Goal: Task Accomplishment & Management: Use online tool/utility

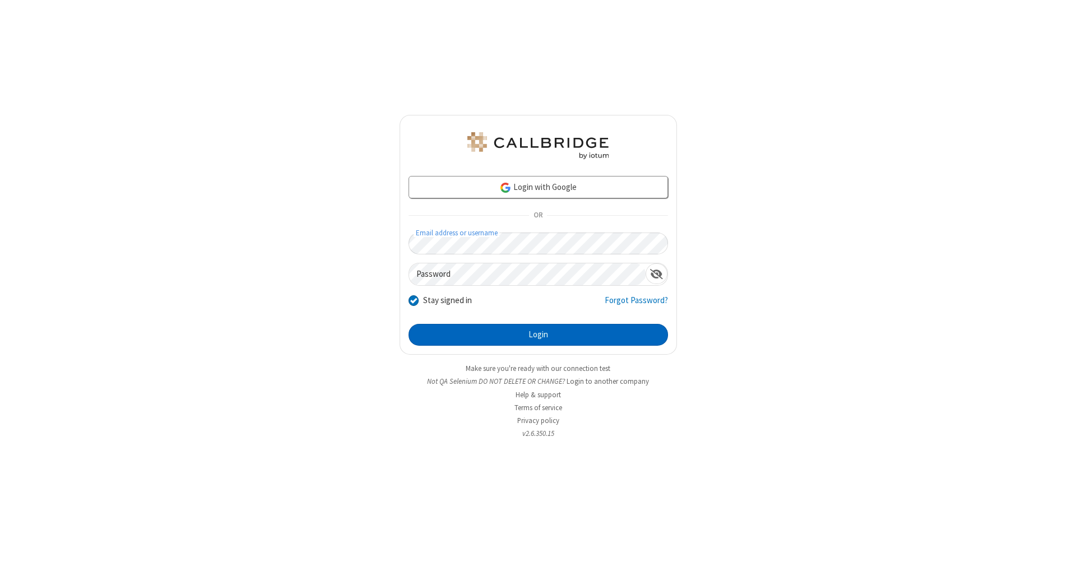
click at [538, 335] on button "Login" at bounding box center [538, 335] width 259 height 22
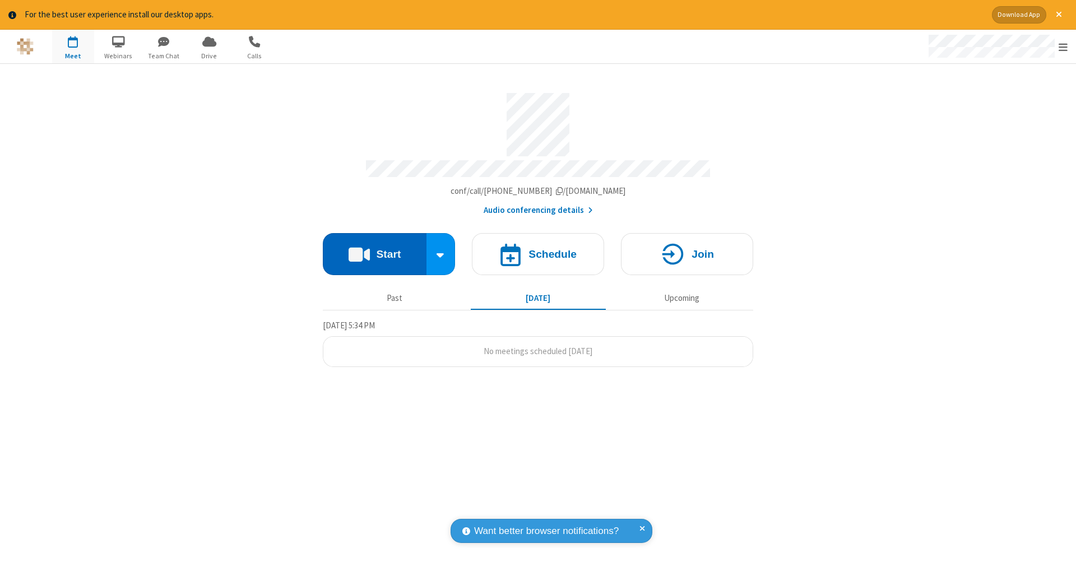
click at [374, 248] on button "Start" at bounding box center [375, 254] width 104 height 42
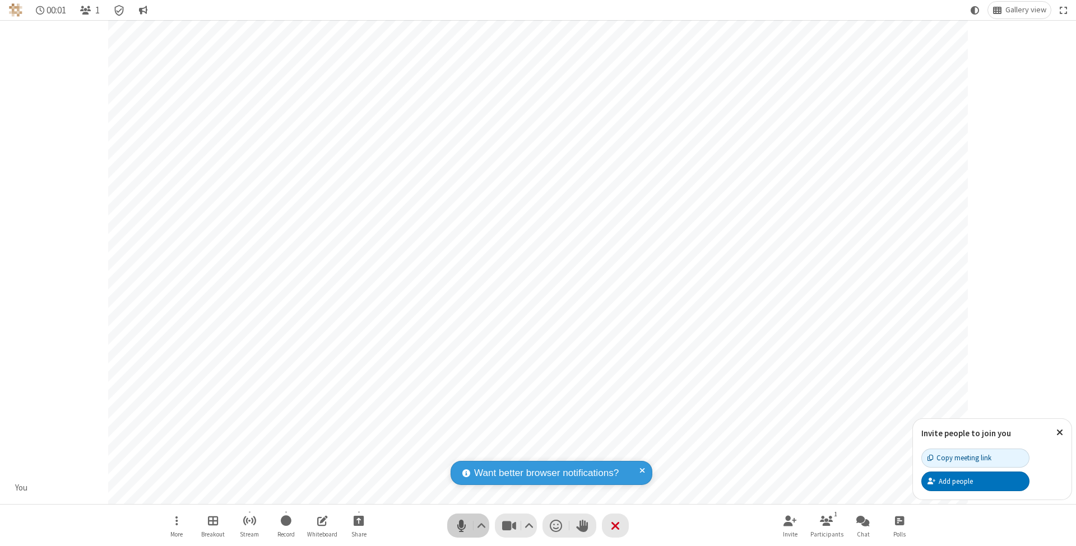
click at [461, 526] on span "Mute (⌘+Shift+A)" at bounding box center [461, 526] width 17 height 16
